Goal: Connect with others: Participate in discussion

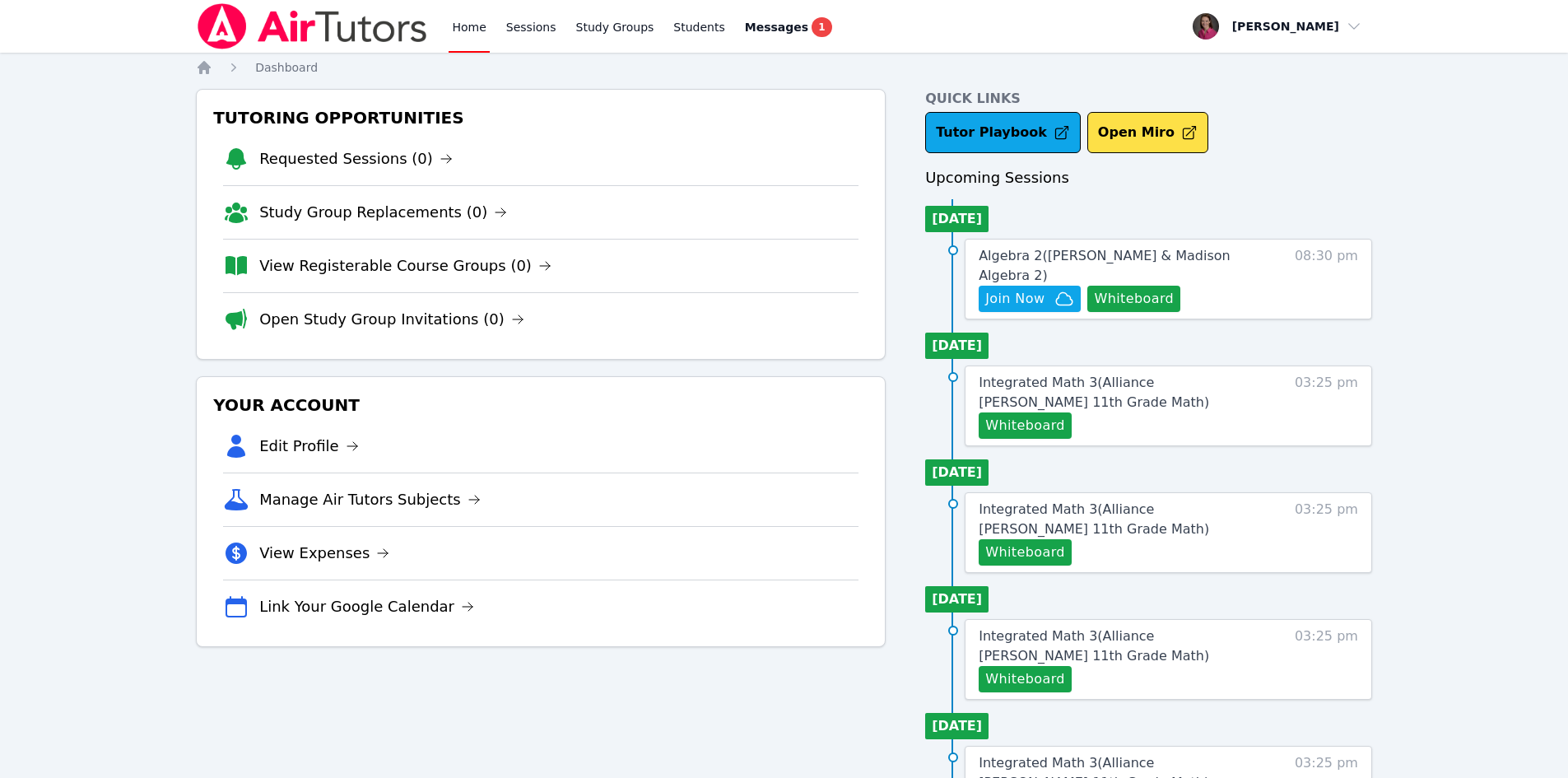
scroll to position [423, 0]
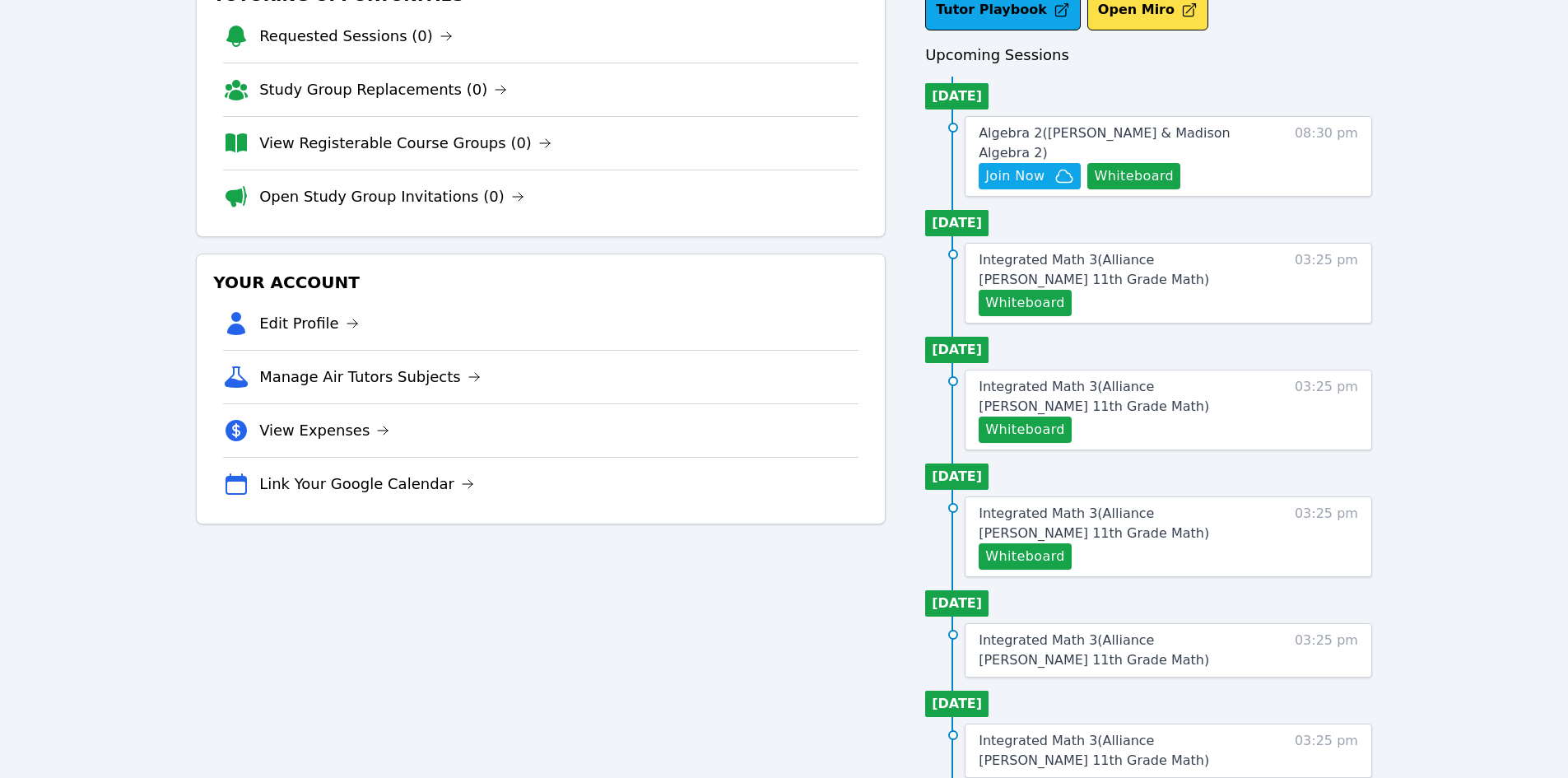
scroll to position [70, 0]
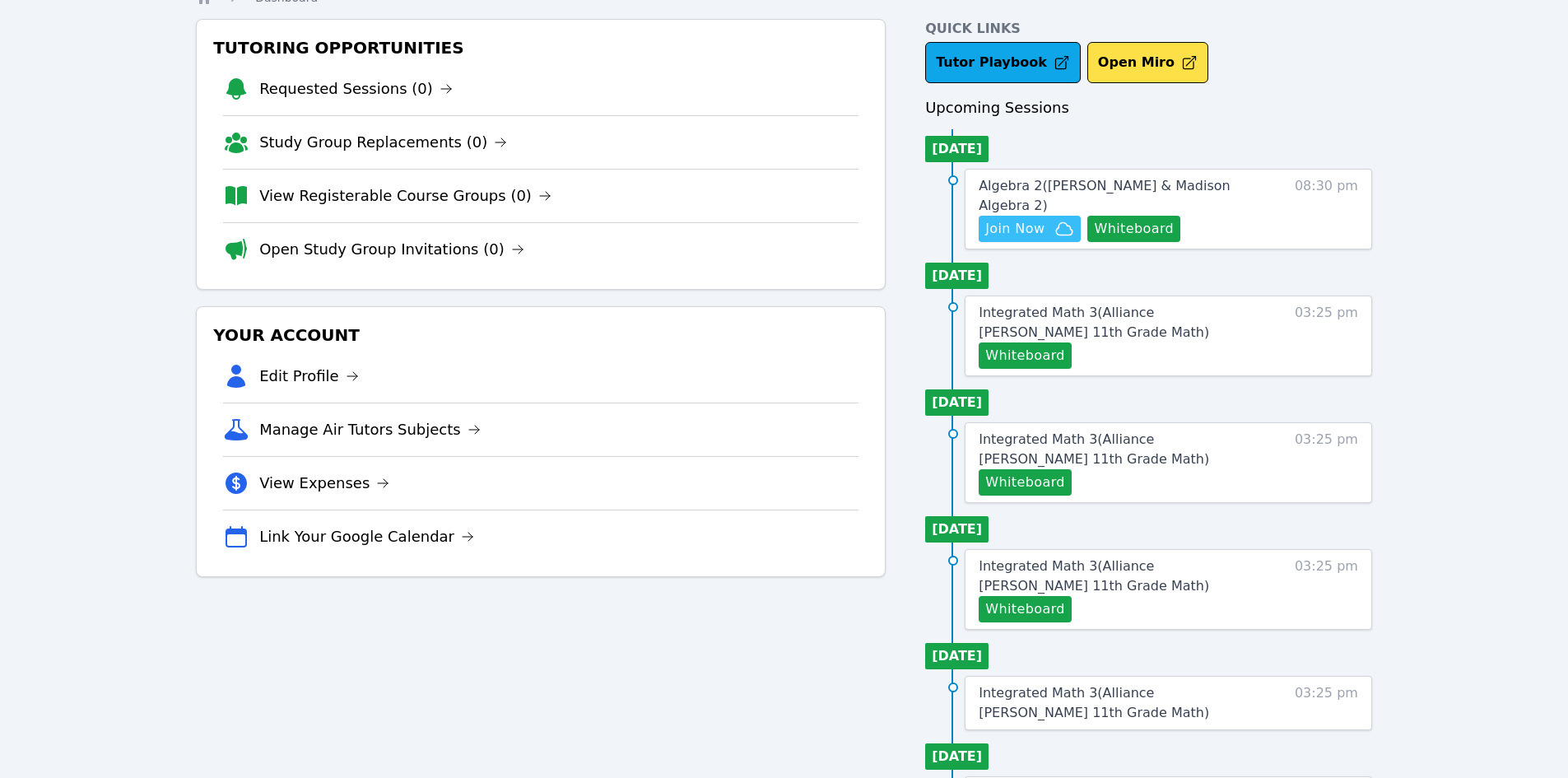
click at [1014, 219] on span "Join Now" at bounding box center [1015, 228] width 59 height 19
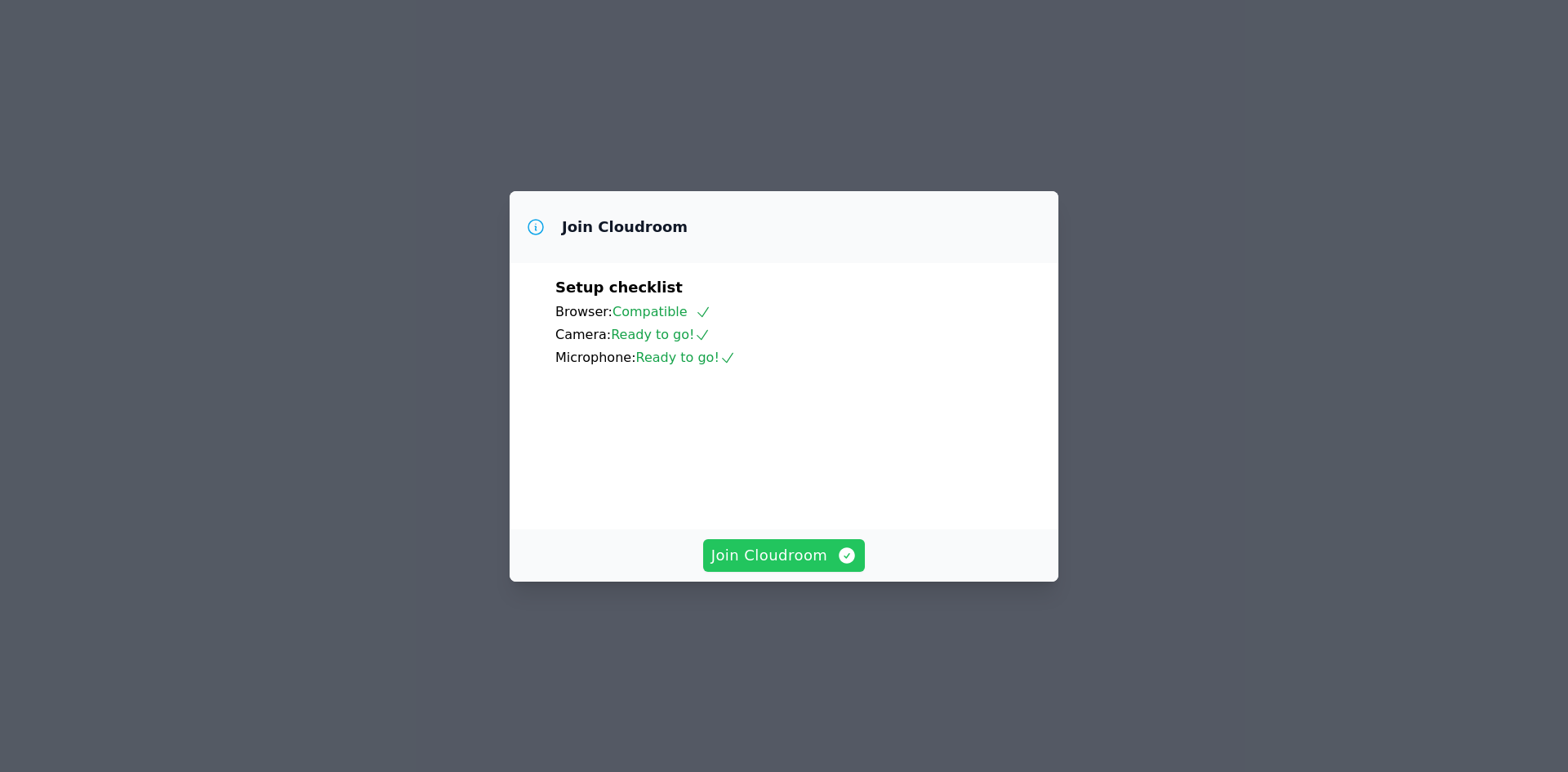
click at [729, 567] on span "Join Cloudroom" at bounding box center [785, 555] width 147 height 23
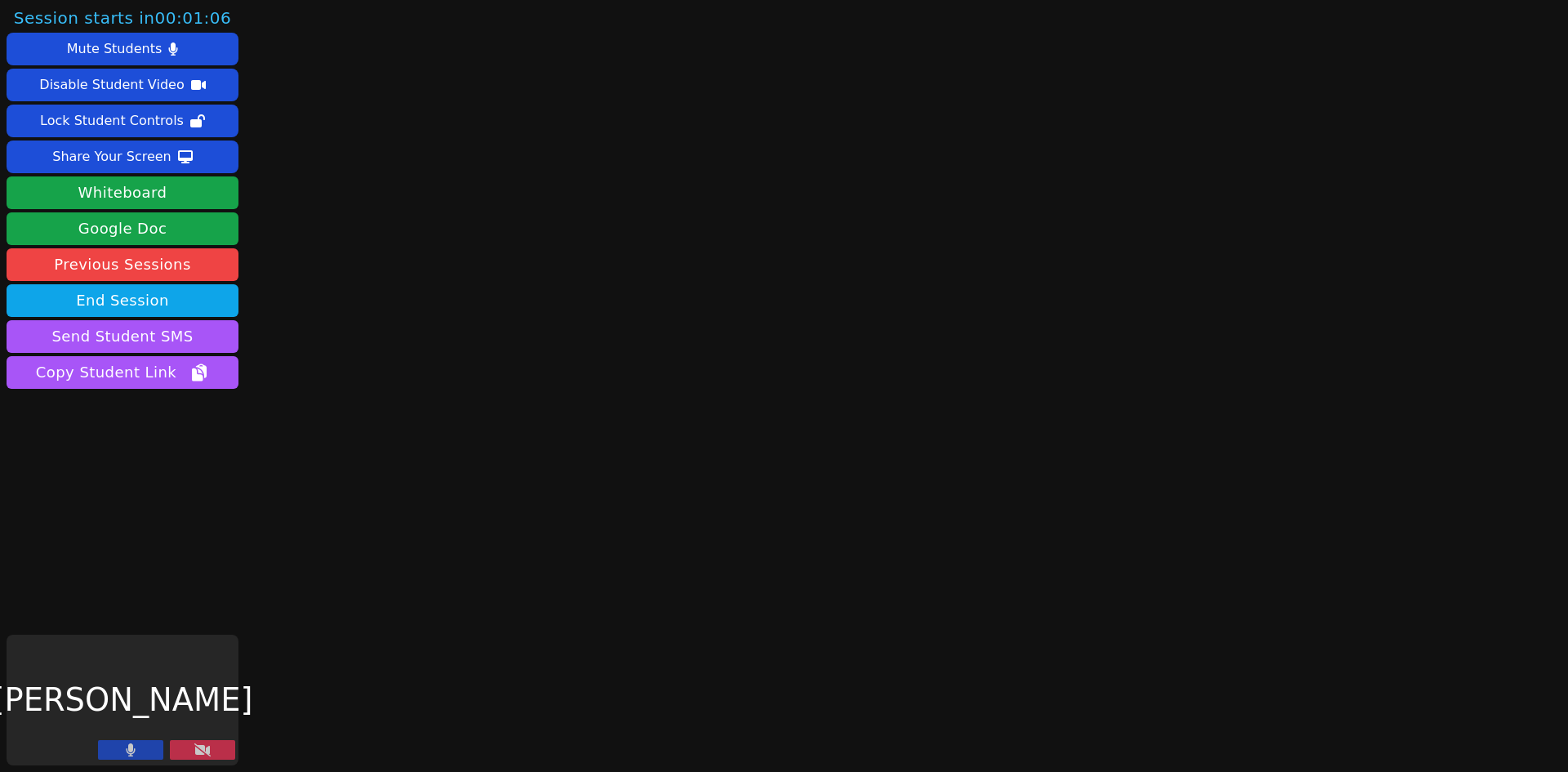
click at [138, 752] on button at bounding box center [130, 749] width 65 height 19
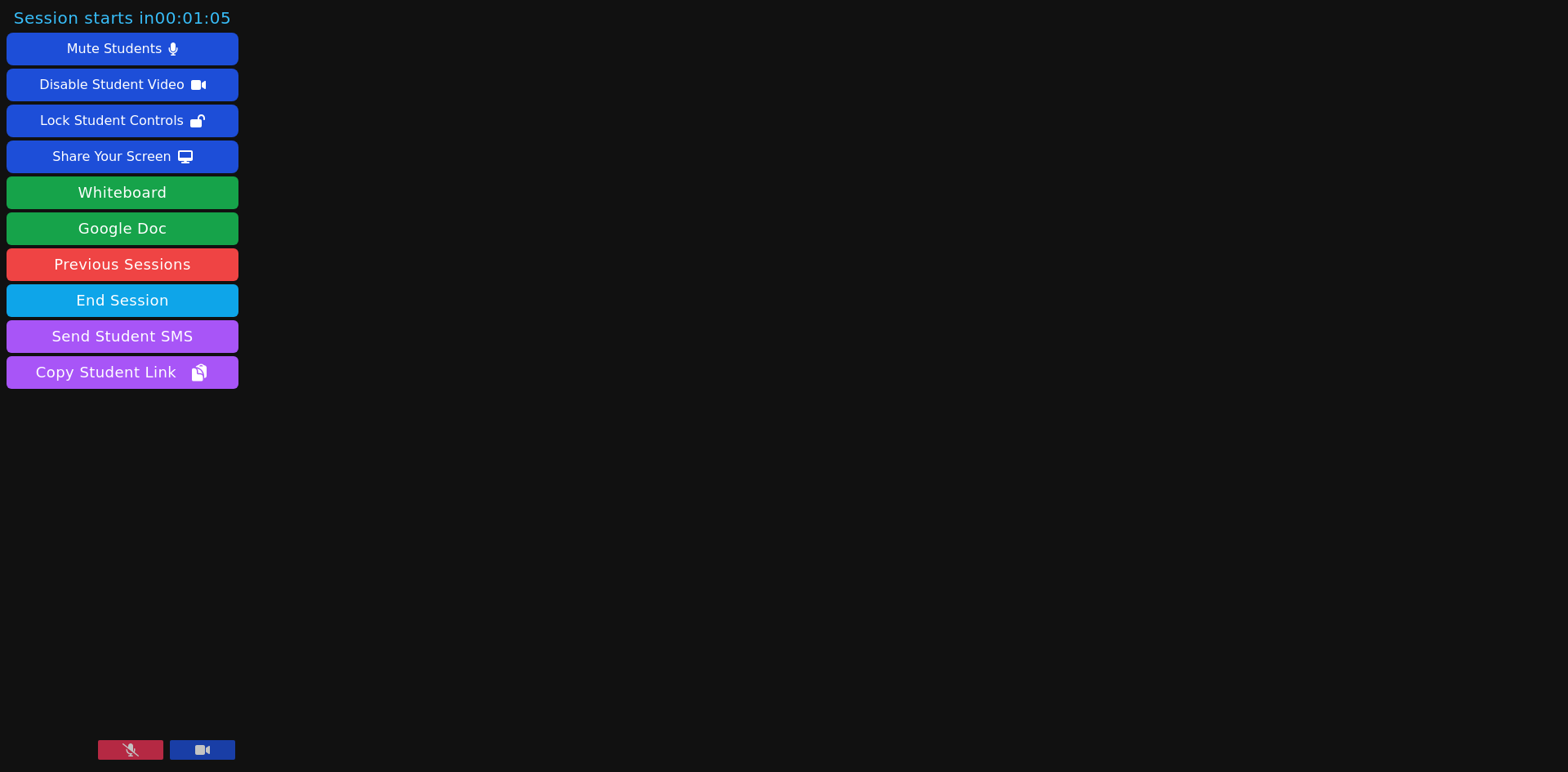
click at [138, 752] on icon at bounding box center [131, 750] width 16 height 13
